Goal: Check status

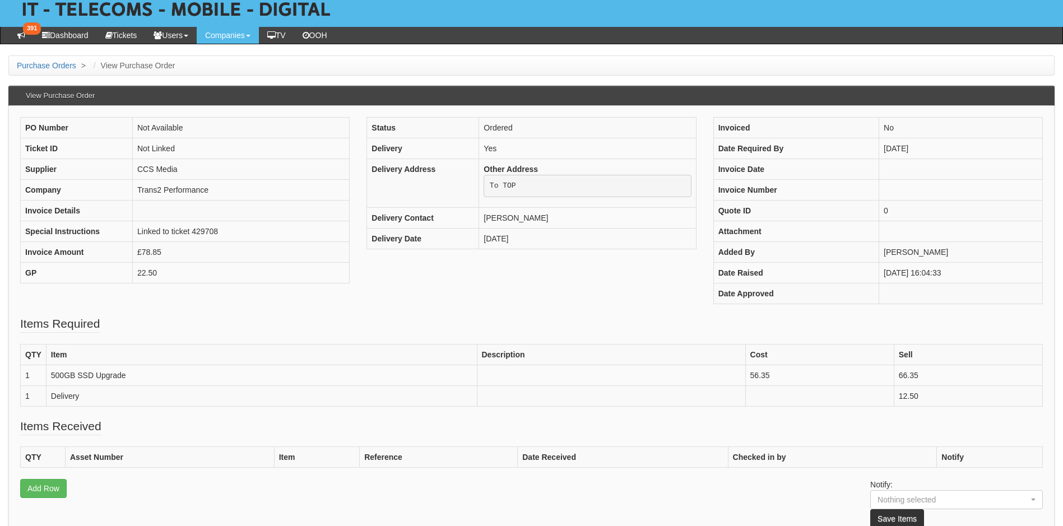
scroll to position [196, 0]
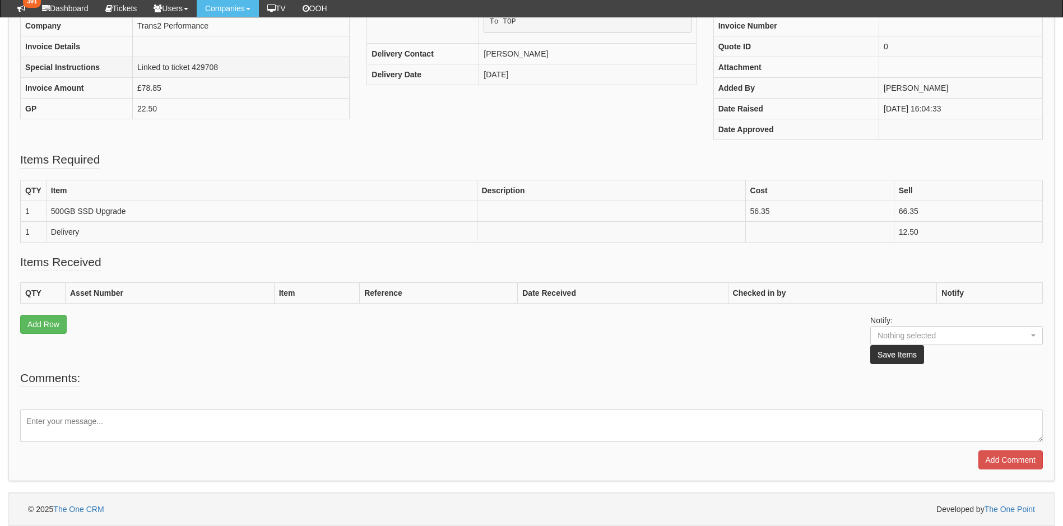
click at [206, 66] on td "Linked to ticket 429708" at bounding box center [241, 67] width 217 height 21
copy td "429708"
